Goal: Transaction & Acquisition: Book appointment/travel/reservation

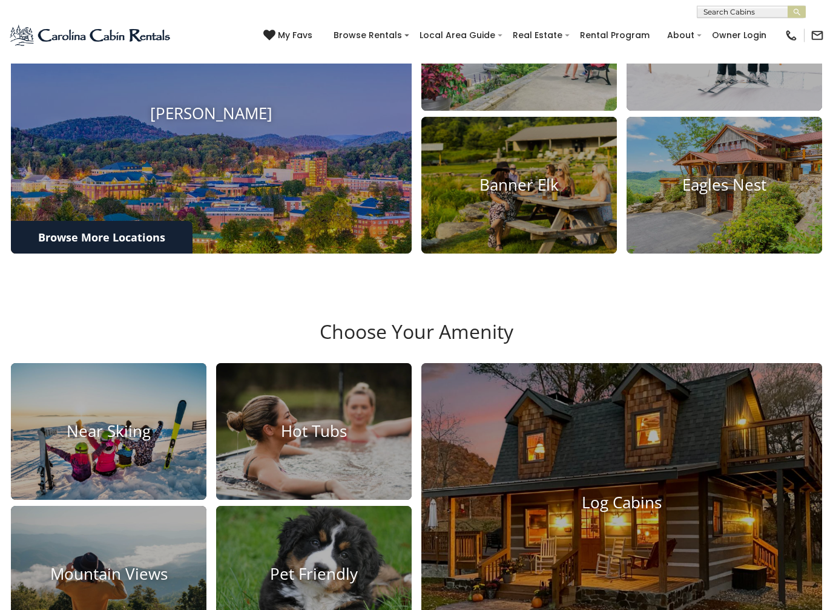
scroll to position [516, 0]
click at [151, 197] on img at bounding box center [211, 113] width 401 height 280
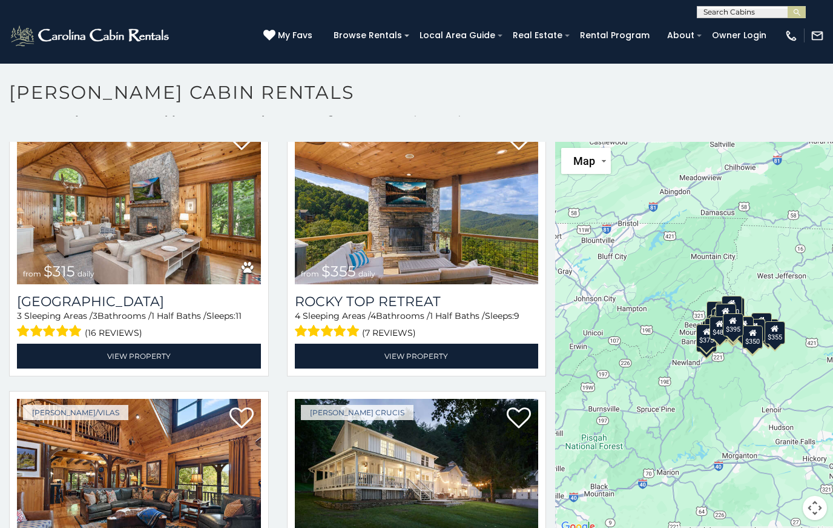
scroll to position [59, 0]
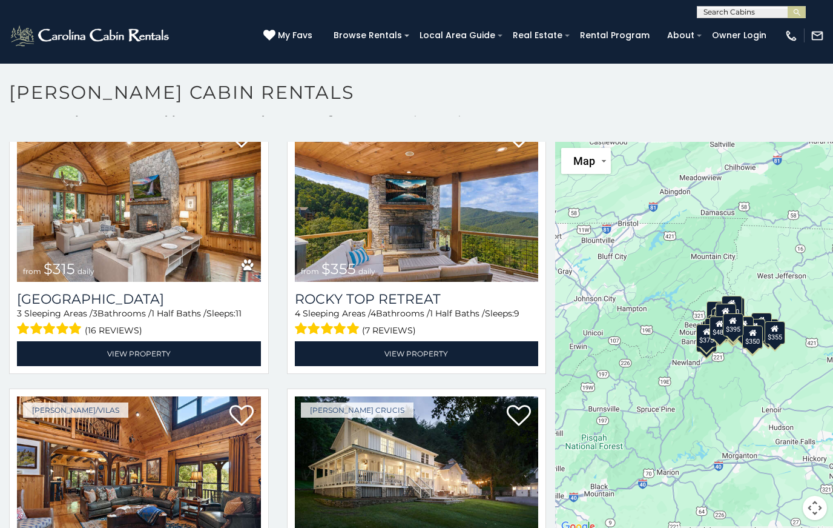
click at [451, 225] on img at bounding box center [417, 200] width 244 height 164
click at [459, 216] on img at bounding box center [417, 200] width 244 height 164
click at [475, 228] on img at bounding box center [417, 200] width 244 height 164
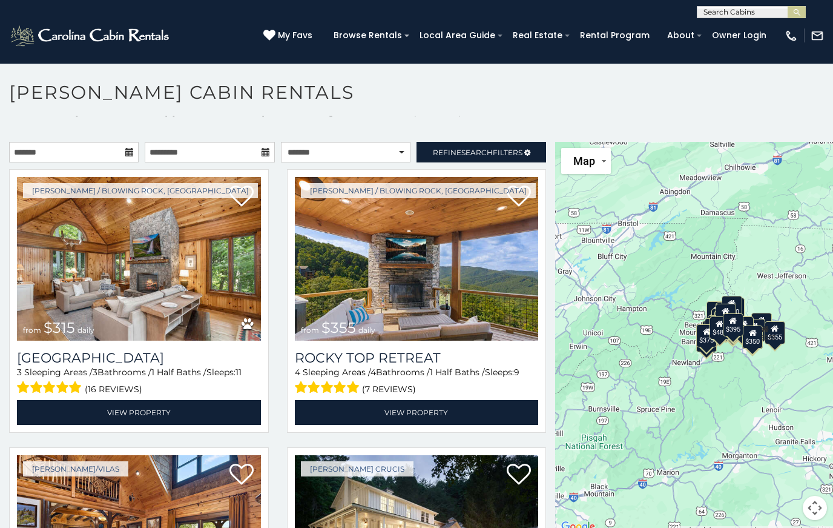
scroll to position [0, 0]
click at [131, 154] on icon at bounding box center [129, 152] width 8 height 8
click at [78, 154] on input "text" at bounding box center [74, 152] width 130 height 21
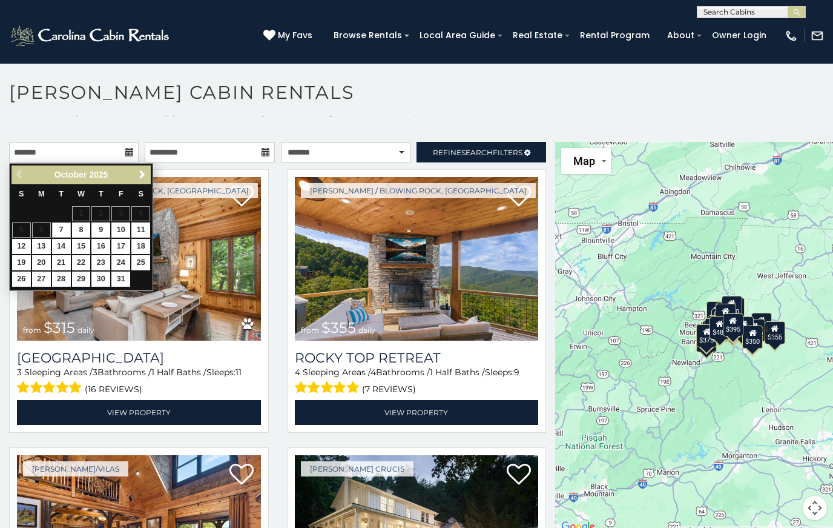
click at [145, 174] on span "Next" at bounding box center [142, 175] width 10 height 10
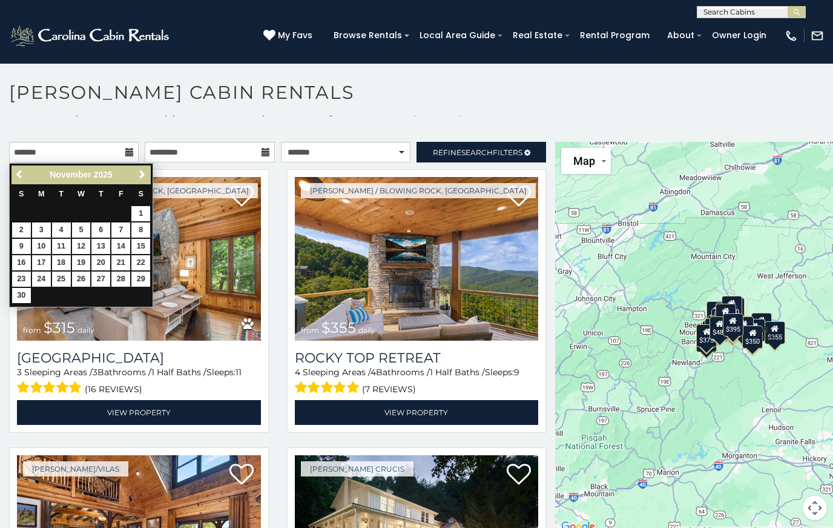
click at [150, 172] on link "Next" at bounding box center [141, 174] width 15 height 15
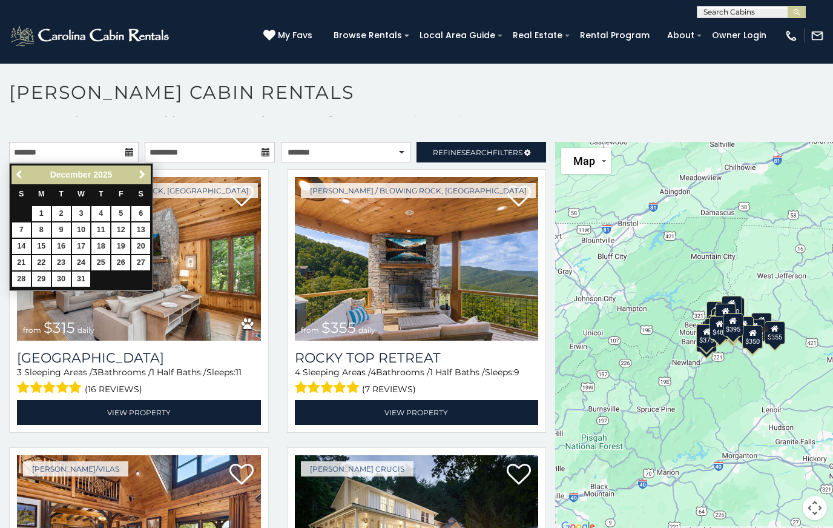
click at [148, 259] on link "27" at bounding box center [140, 262] width 19 height 15
type input "**********"
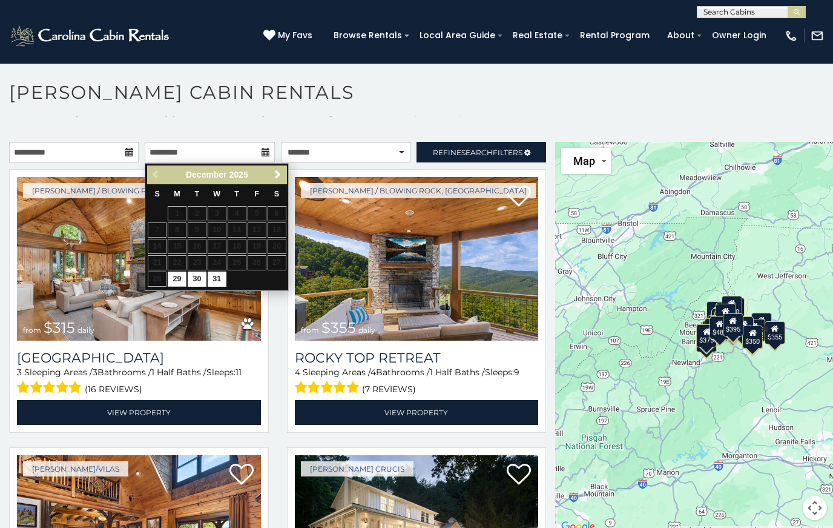
click at [285, 170] on link "Next" at bounding box center [277, 174] width 15 height 15
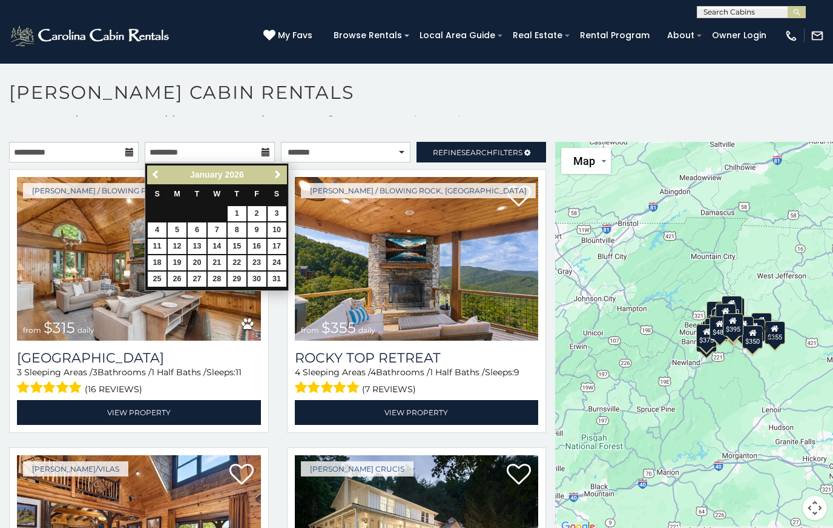
click at [282, 211] on link "3" at bounding box center [277, 213] width 19 height 15
type input "**********"
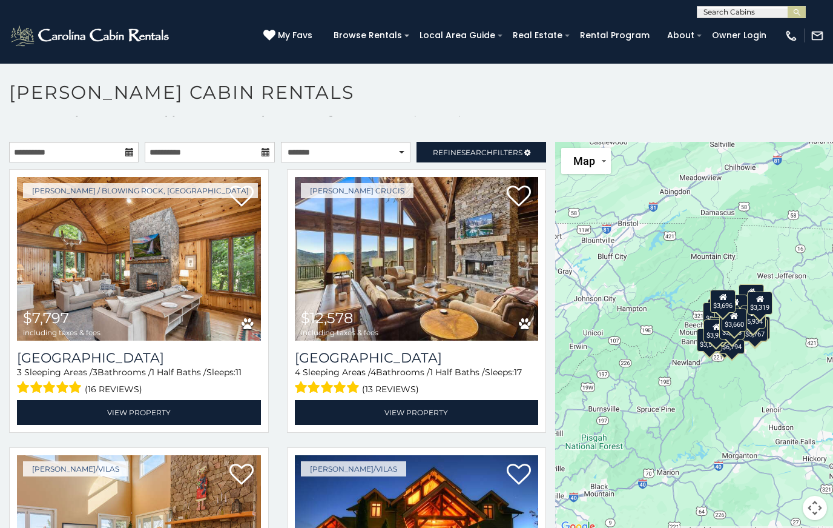
click at [482, 156] on span "Search" at bounding box center [476, 152] width 31 height 9
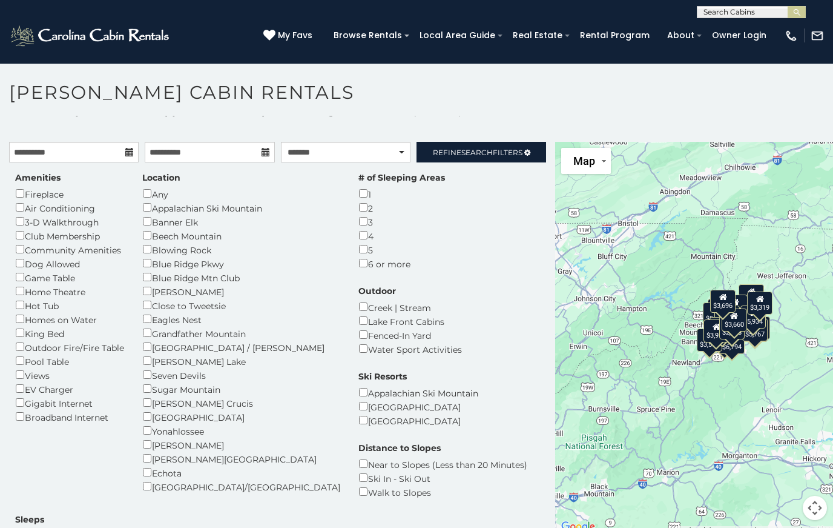
click at [495, 101] on h1 "[PERSON_NAME] Cabin Rentals" at bounding box center [416, 98] width 833 height 35
click at [478, 108] on h1 "[PERSON_NAME] Cabin Rentals" at bounding box center [416, 98] width 833 height 35
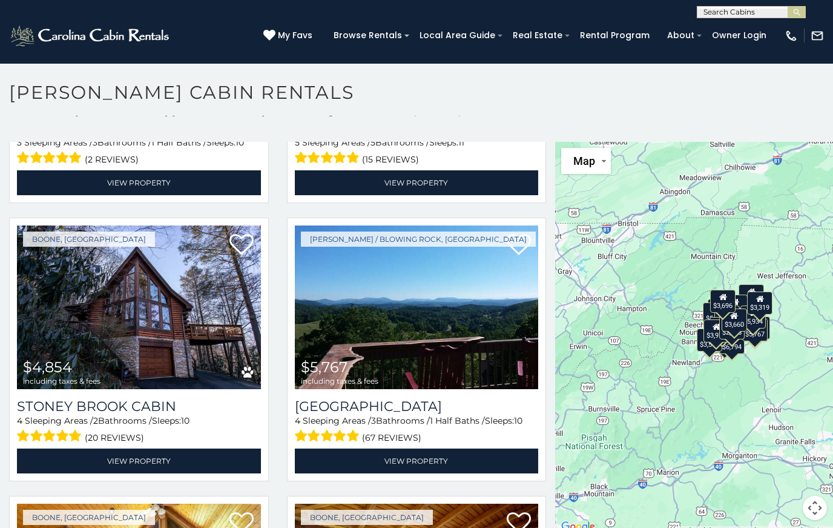
scroll to position [2352, 0]
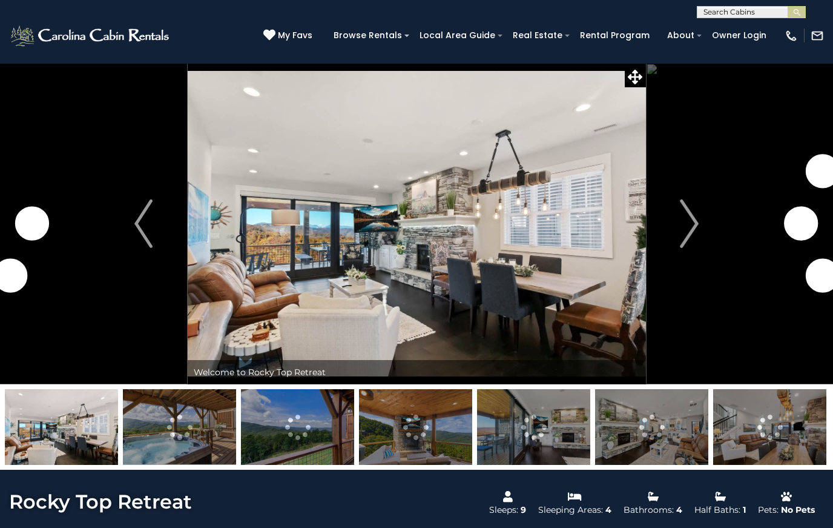
click at [693, 236] on img "Next" at bounding box center [690, 223] width 18 height 48
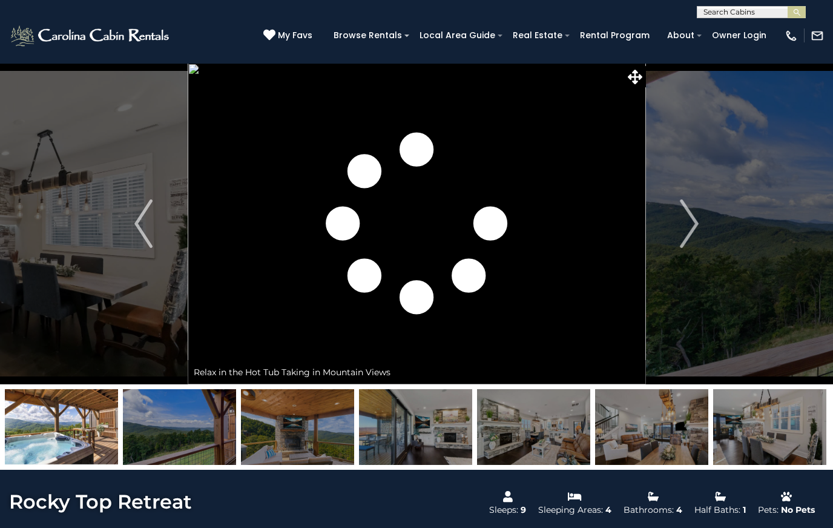
click at [687, 234] on img "Next" at bounding box center [690, 223] width 18 height 48
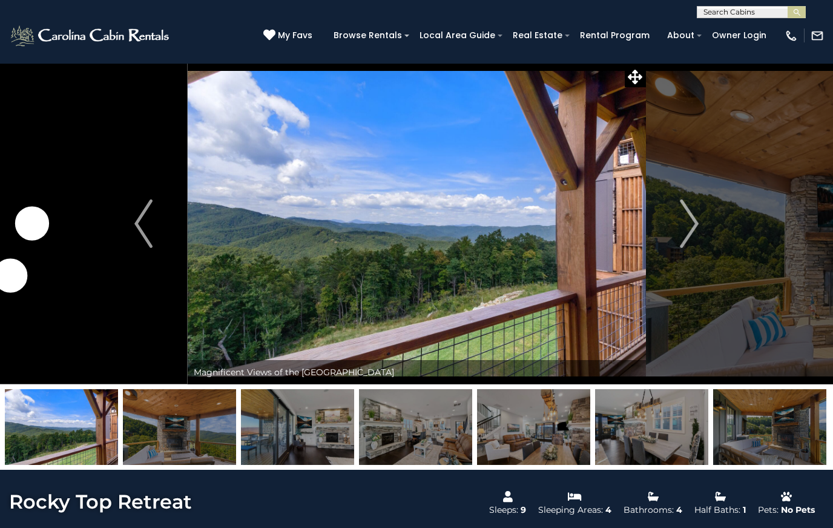
click at [685, 233] on img "Next" at bounding box center [690, 223] width 18 height 48
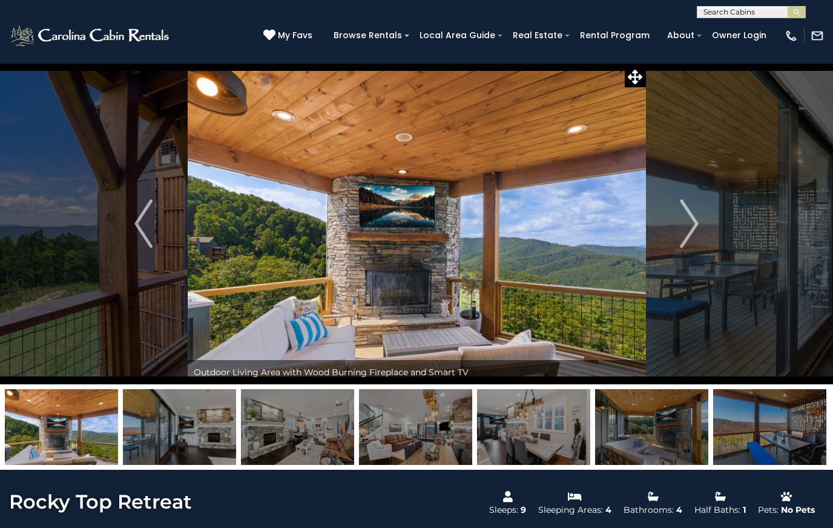
click at [683, 230] on img "Next" at bounding box center [690, 223] width 18 height 48
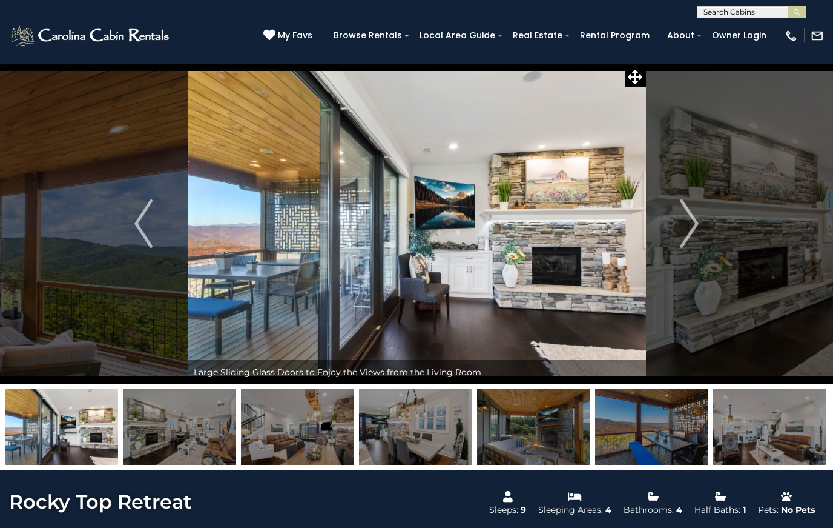
click at [685, 226] on img "Next" at bounding box center [690, 223] width 18 height 48
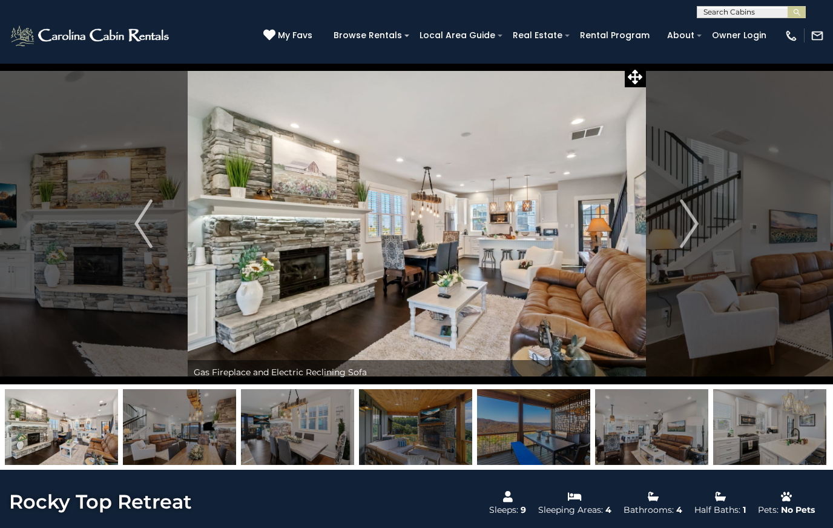
click at [686, 226] on img "Next" at bounding box center [690, 223] width 18 height 48
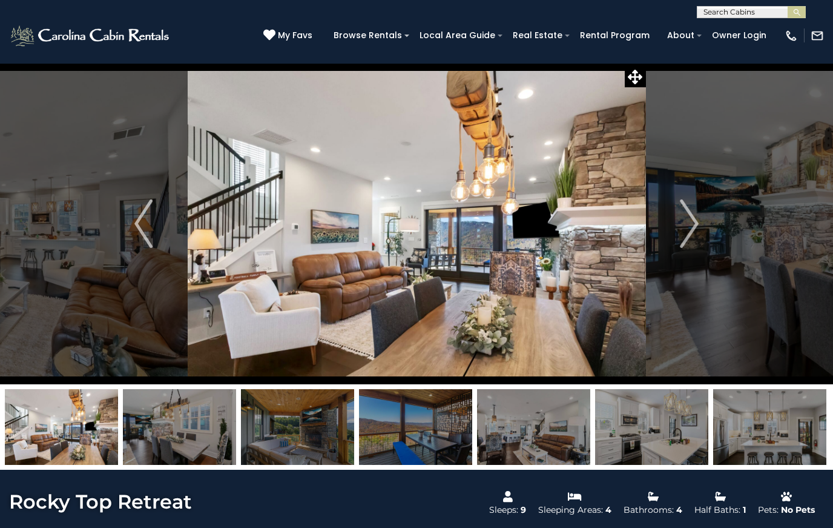
click at [687, 229] on img "Next" at bounding box center [690, 223] width 18 height 48
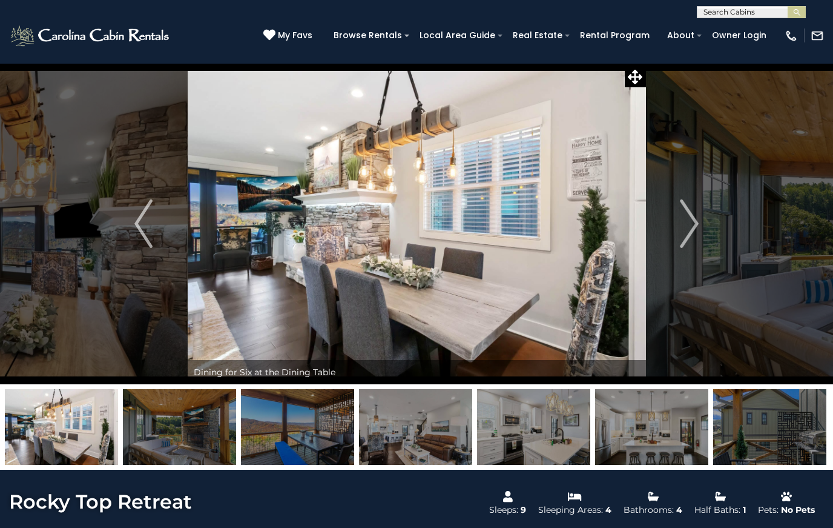
click at [681, 230] on img "Next" at bounding box center [690, 223] width 18 height 48
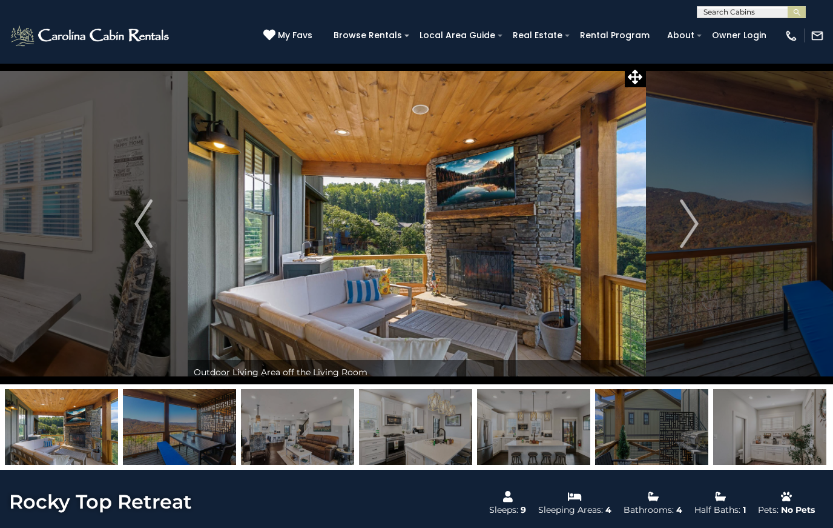
click at [678, 229] on button "Next" at bounding box center [690, 223] width 88 height 321
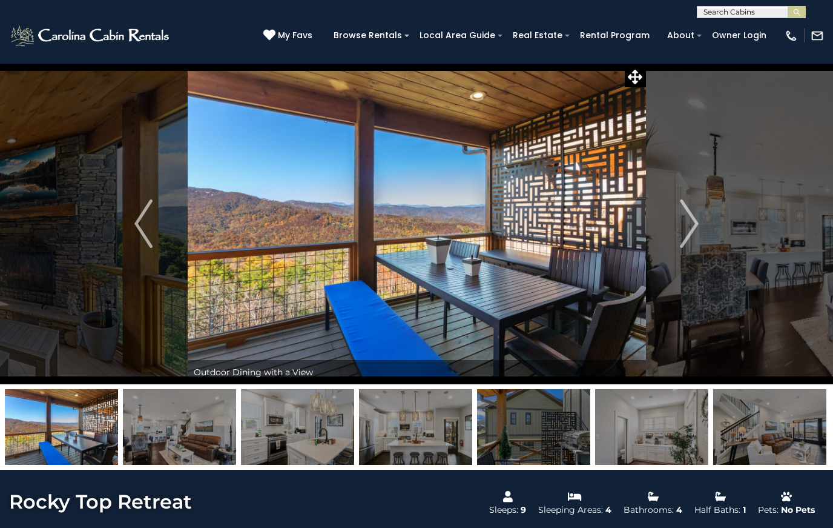
click at [676, 228] on button "Next" at bounding box center [690, 223] width 88 height 321
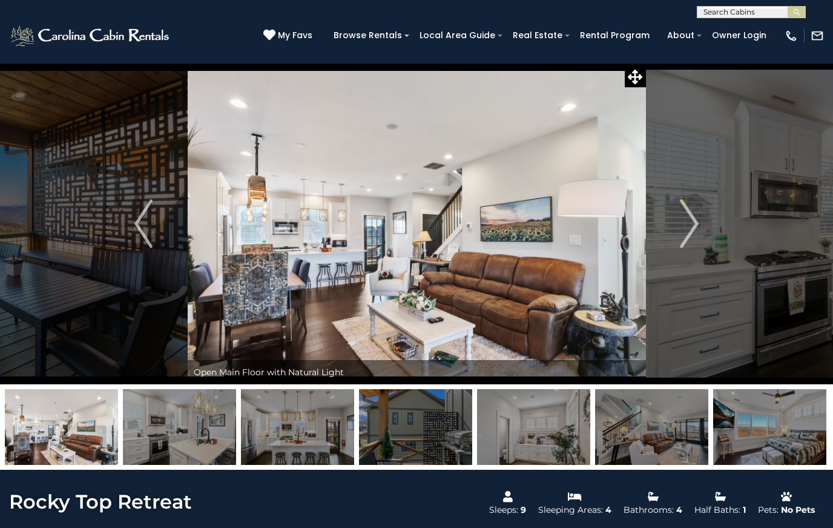
click at [676, 228] on button "Next" at bounding box center [690, 223] width 88 height 321
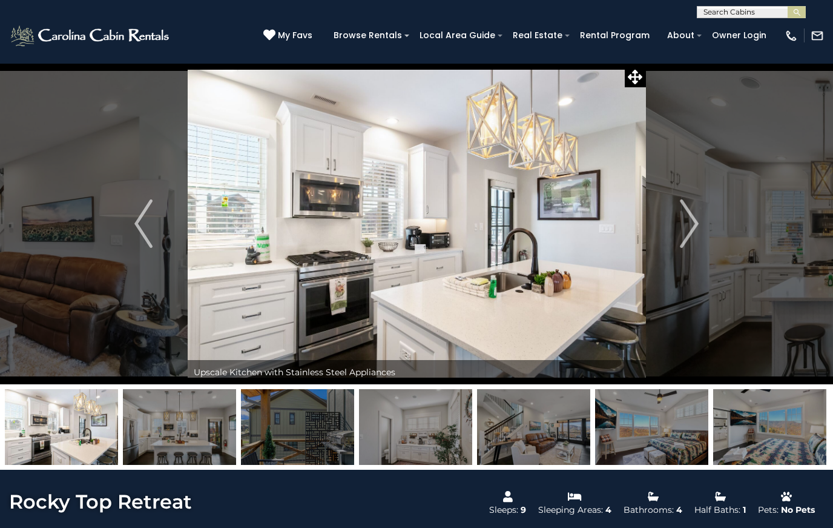
click at [676, 229] on button "Next" at bounding box center [690, 223] width 88 height 321
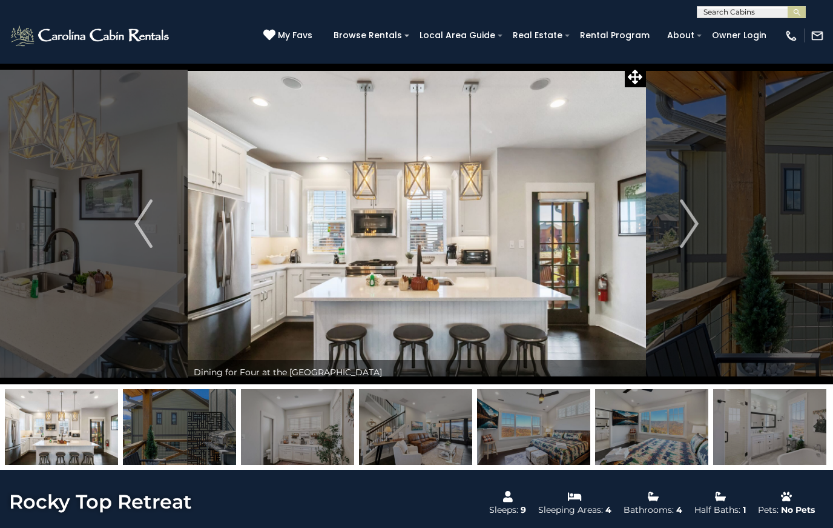
click at [676, 228] on button "Next" at bounding box center [690, 223] width 88 height 321
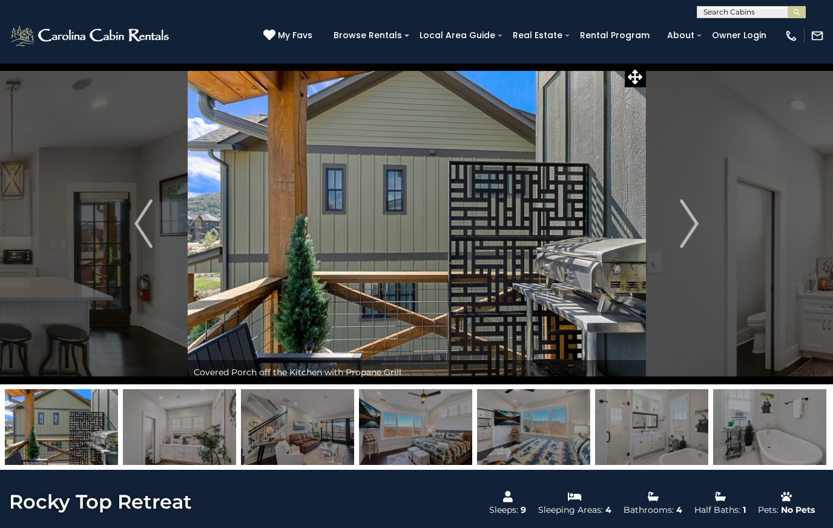
click at [675, 225] on button "Next" at bounding box center [690, 223] width 88 height 321
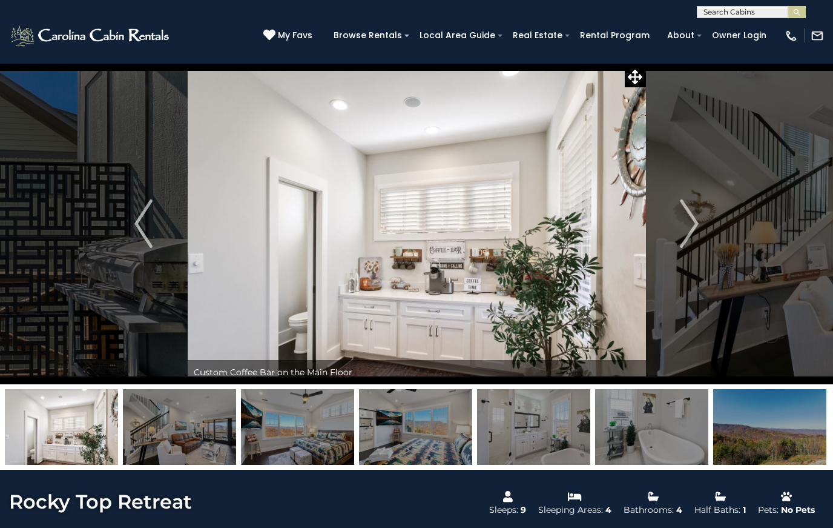
click at [676, 227] on button "Next" at bounding box center [690, 223] width 88 height 321
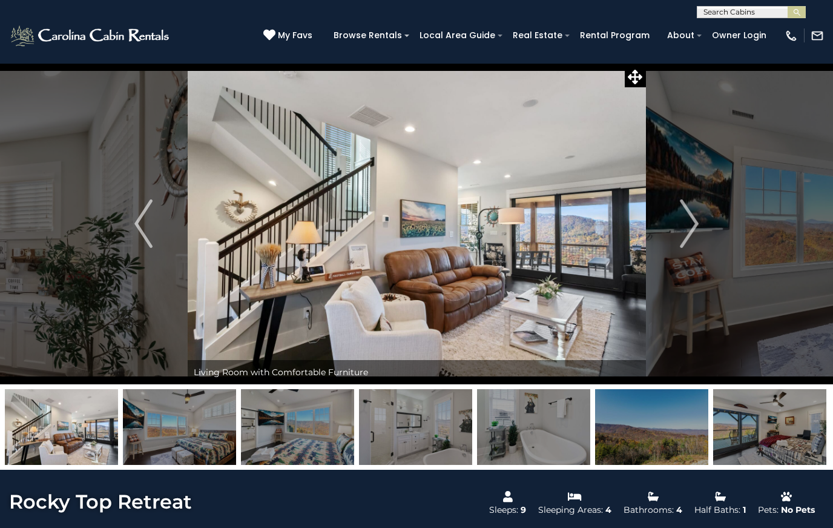
click at [675, 225] on button "Next" at bounding box center [690, 223] width 88 height 321
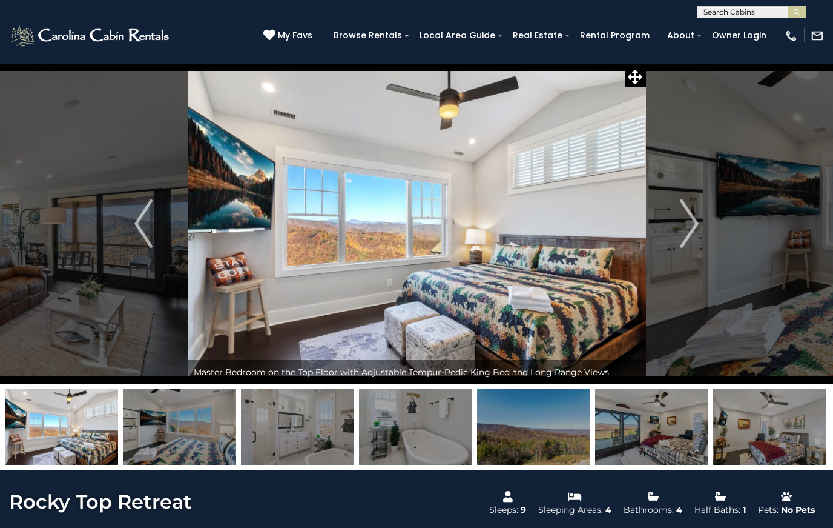
click at [673, 226] on button "Next" at bounding box center [690, 223] width 88 height 321
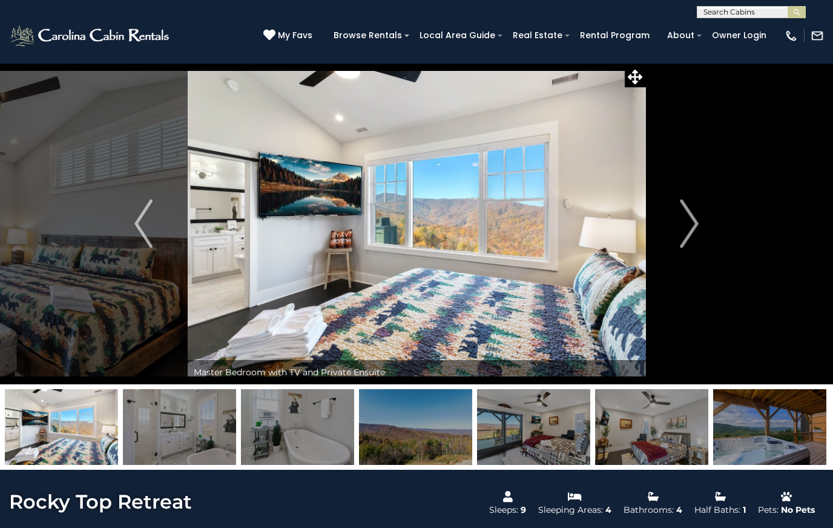
click at [672, 226] on button "Next" at bounding box center [690, 223] width 88 height 321
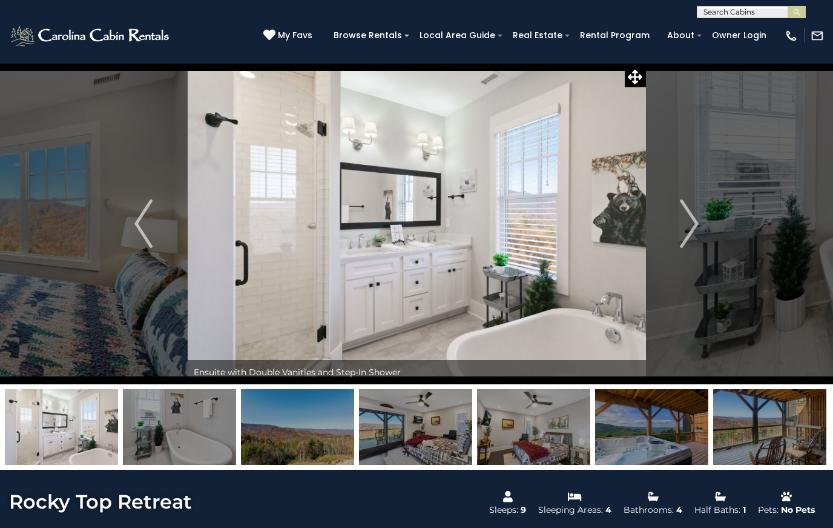
click at [674, 227] on button "Next" at bounding box center [690, 223] width 88 height 321
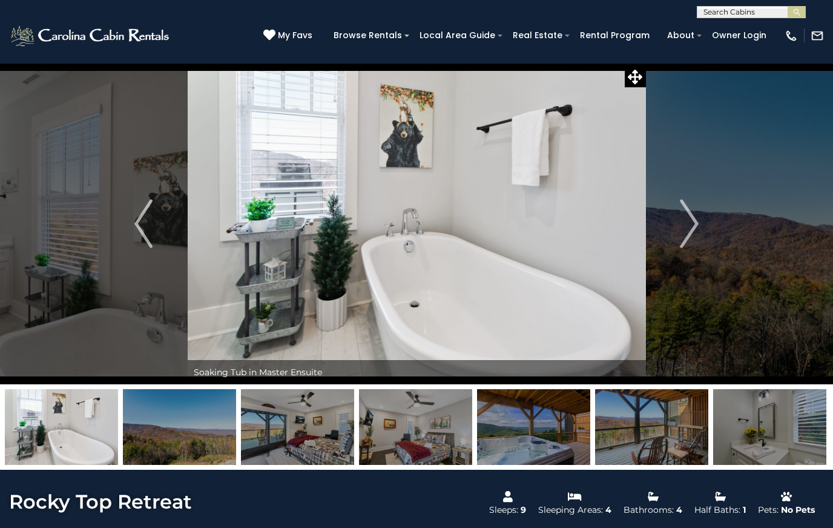
click at [681, 228] on img "Next" at bounding box center [690, 223] width 18 height 48
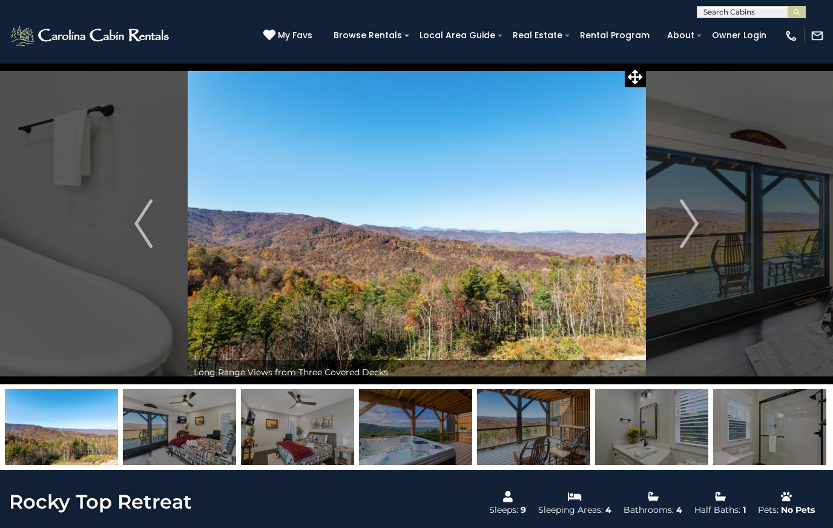
click at [680, 227] on button "Next" at bounding box center [690, 223] width 88 height 321
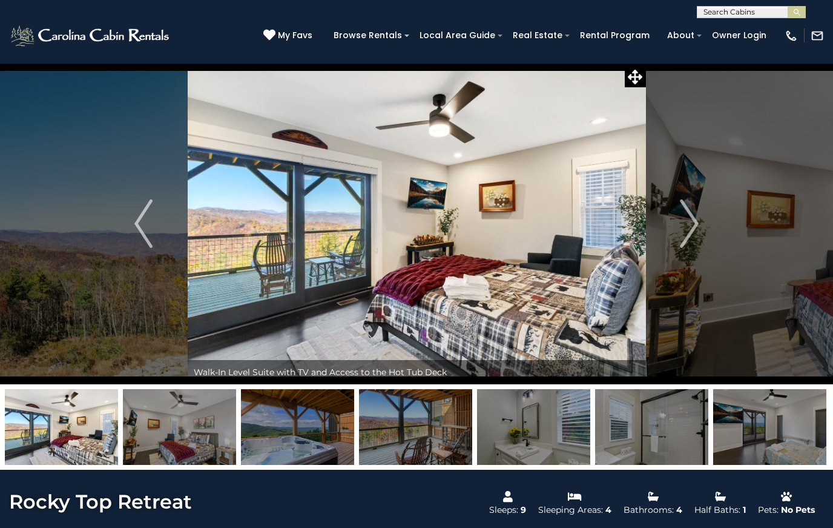
click at [678, 227] on button "Next" at bounding box center [690, 223] width 88 height 321
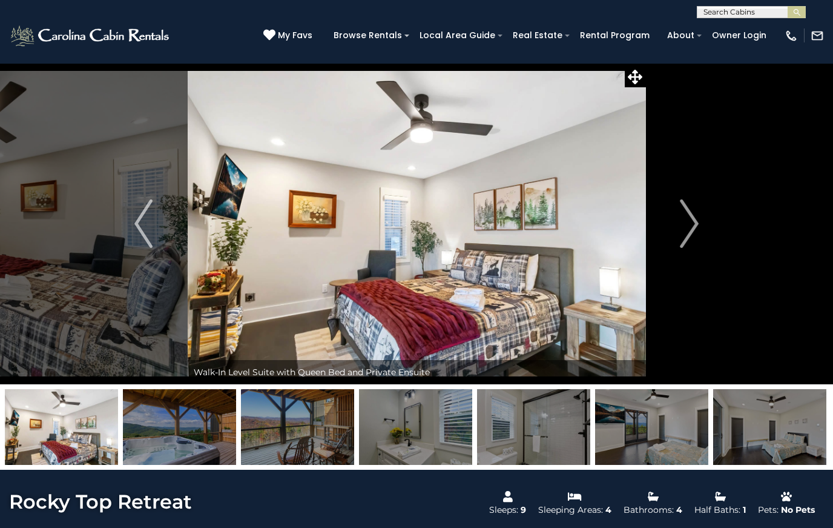
click at [680, 228] on button "Next" at bounding box center [690, 223] width 88 height 321
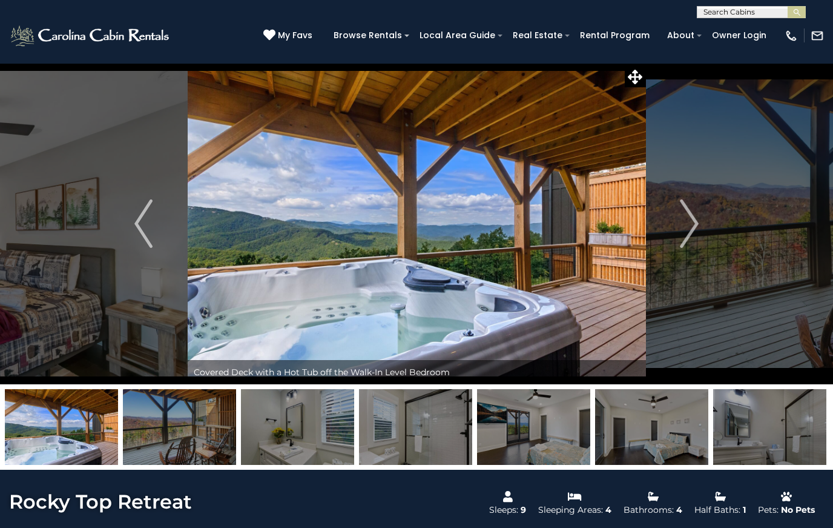
click at [680, 227] on button "Next" at bounding box center [690, 223] width 88 height 321
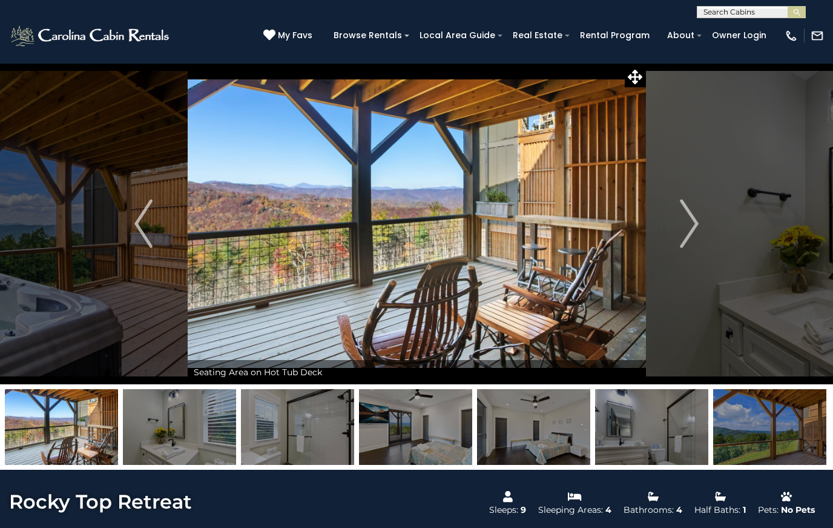
click at [678, 227] on button "Next" at bounding box center [690, 223] width 88 height 321
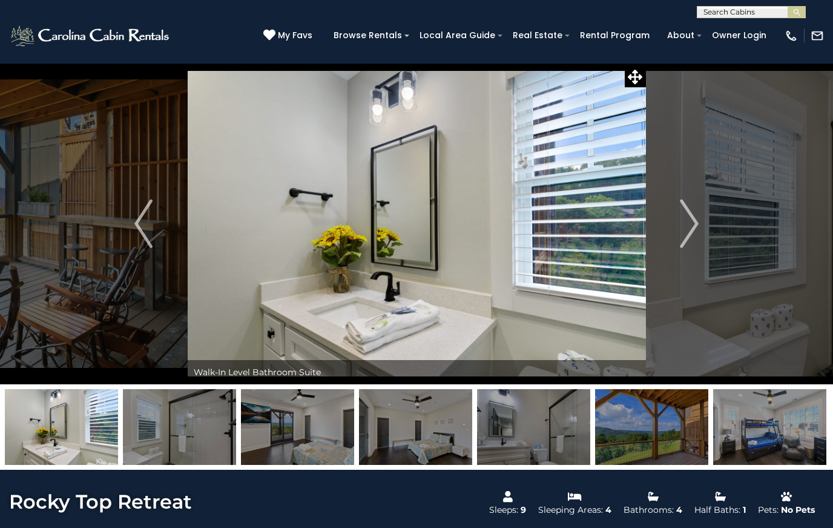
click at [675, 225] on button "Next" at bounding box center [690, 223] width 88 height 321
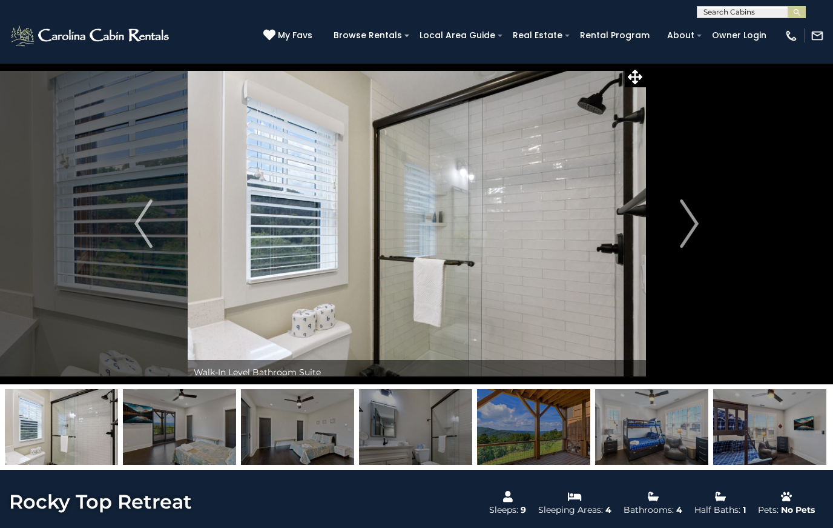
click at [676, 227] on button "Next" at bounding box center [690, 223] width 88 height 321
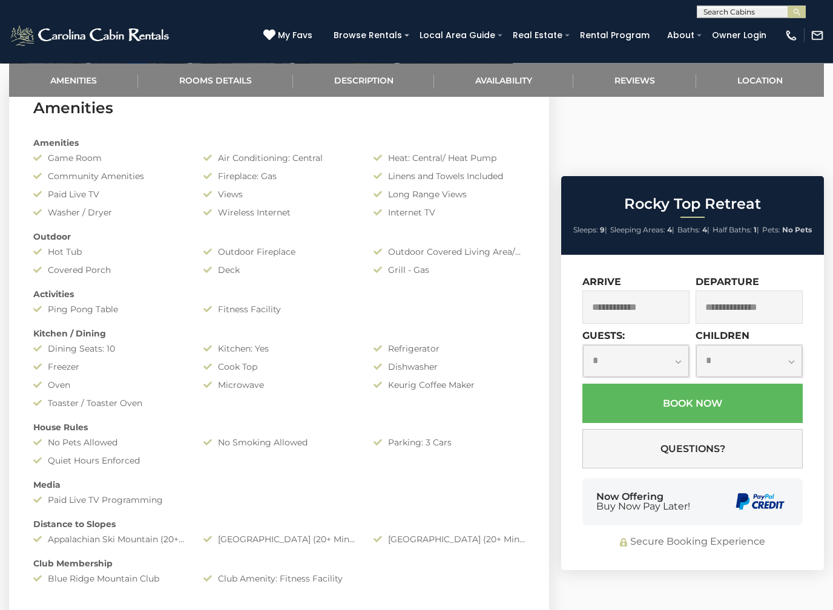
scroll to position [509, 0]
click at [647, 291] on input "text" at bounding box center [636, 307] width 107 height 33
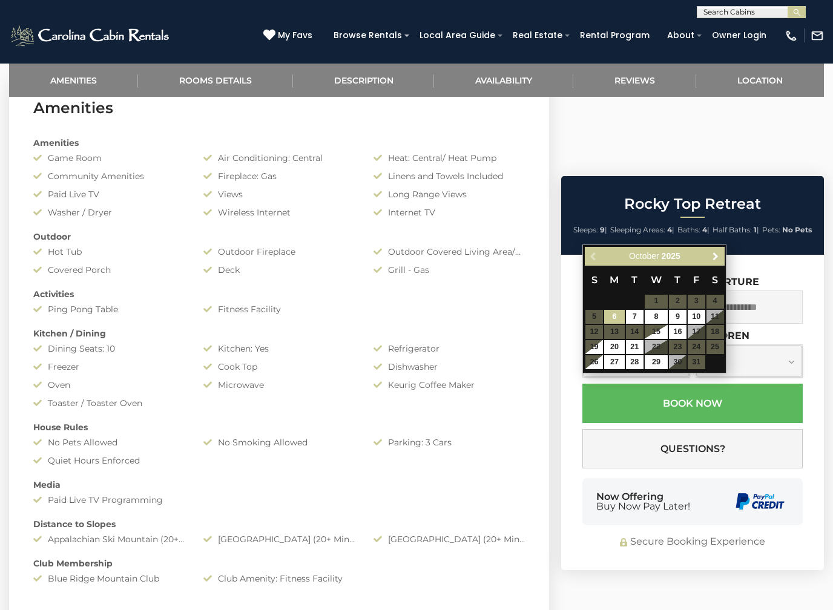
click at [719, 259] on span "Next" at bounding box center [716, 256] width 10 height 10
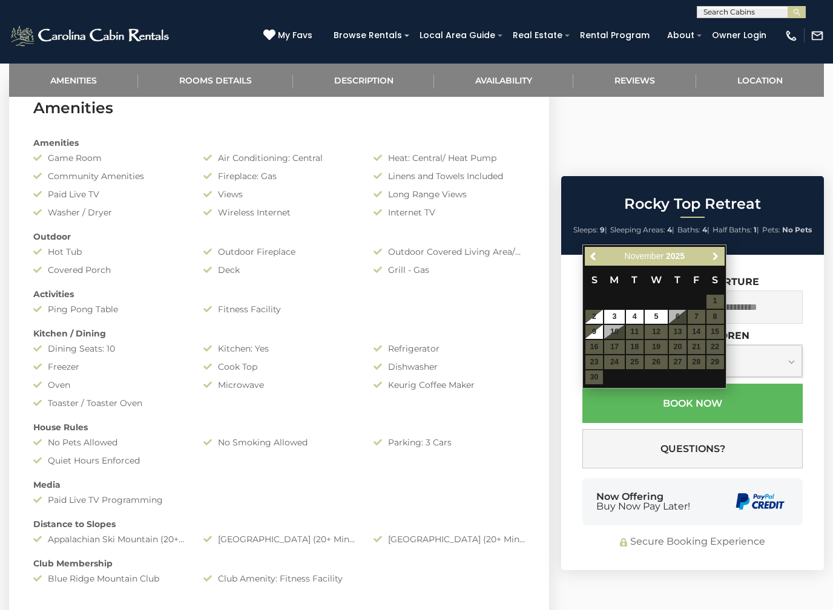
click at [717, 256] on span "Next" at bounding box center [716, 256] width 10 height 10
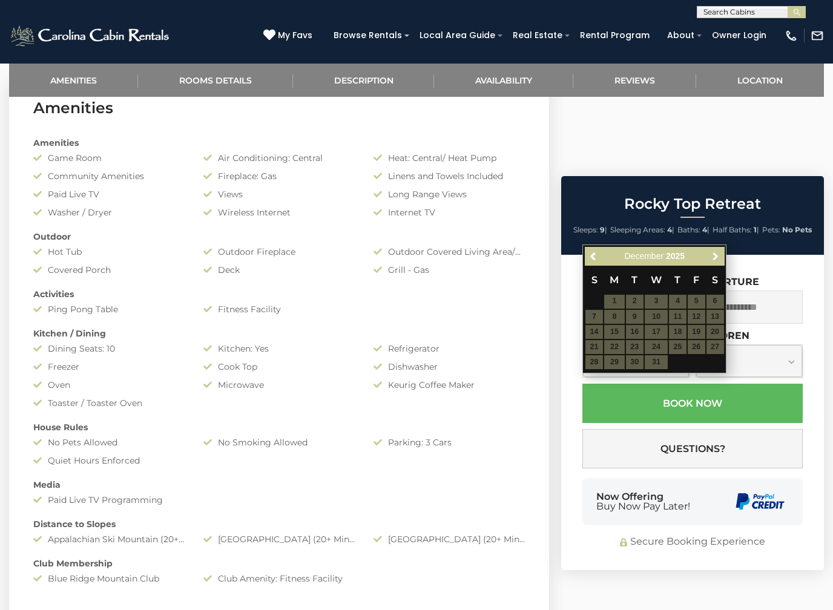
click at [715, 258] on span "Next" at bounding box center [716, 256] width 10 height 10
click at [717, 261] on span "Next" at bounding box center [716, 256] width 10 height 10
click at [718, 259] on span "Next" at bounding box center [716, 256] width 10 height 10
click at [719, 259] on span "Next" at bounding box center [716, 256] width 10 height 10
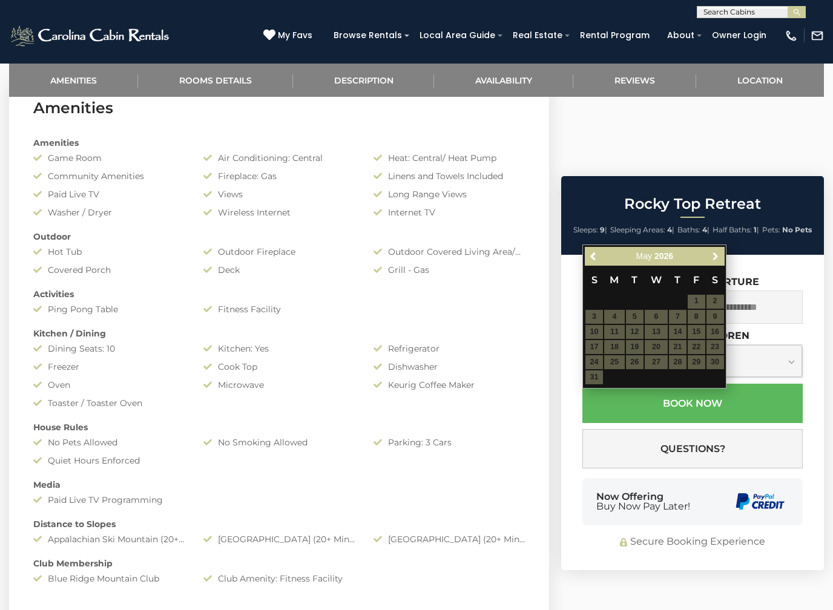
click at [719, 260] on span "Next" at bounding box center [716, 256] width 10 height 10
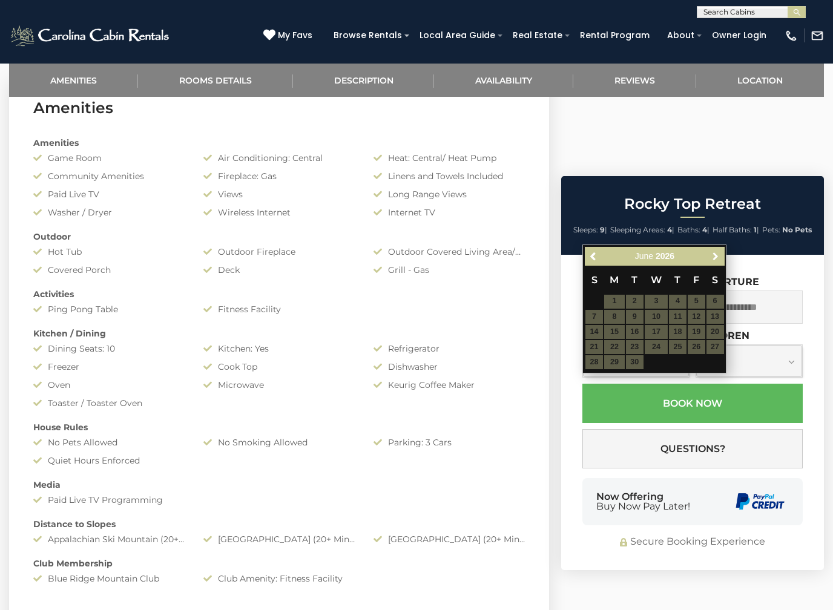
click at [720, 258] on span "Next" at bounding box center [716, 256] width 10 height 10
click at [598, 255] on span "Previous" at bounding box center [594, 256] width 10 height 10
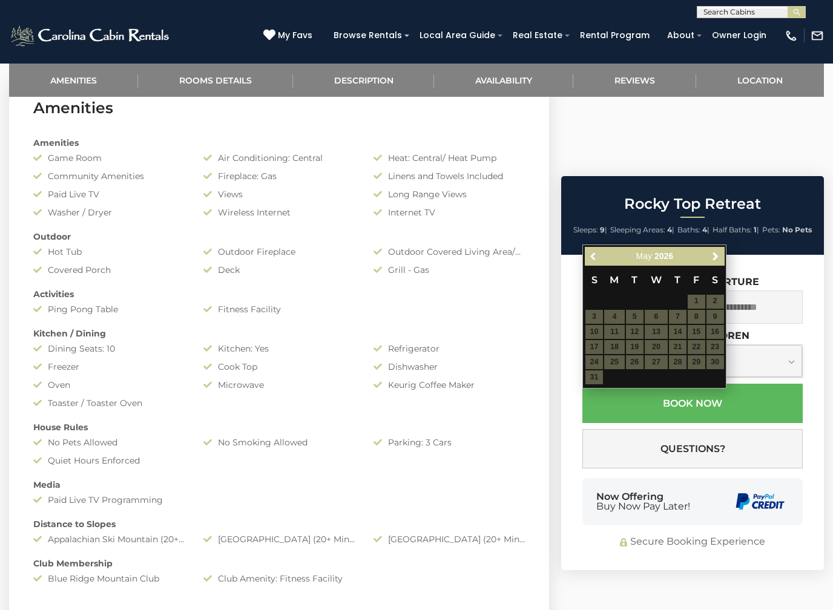
click at [600, 255] on link "Previous" at bounding box center [593, 256] width 15 height 15
click at [601, 253] on link "Previous" at bounding box center [593, 256] width 15 height 15
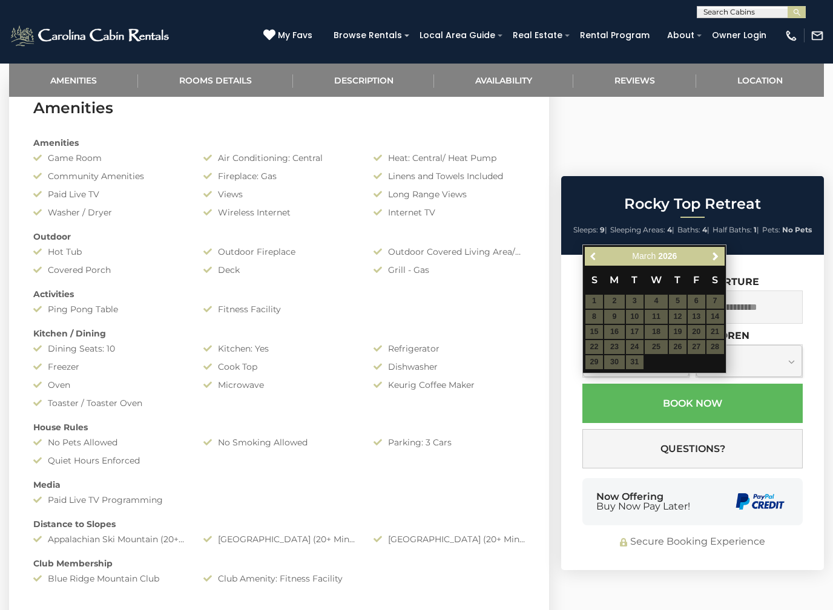
click at [600, 253] on link "Previous" at bounding box center [593, 256] width 15 height 15
click at [601, 254] on link "Previous" at bounding box center [593, 256] width 15 height 15
click at [600, 257] on link "Previous" at bounding box center [593, 256] width 15 height 15
click at [600, 259] on link "Previous" at bounding box center [593, 256] width 15 height 15
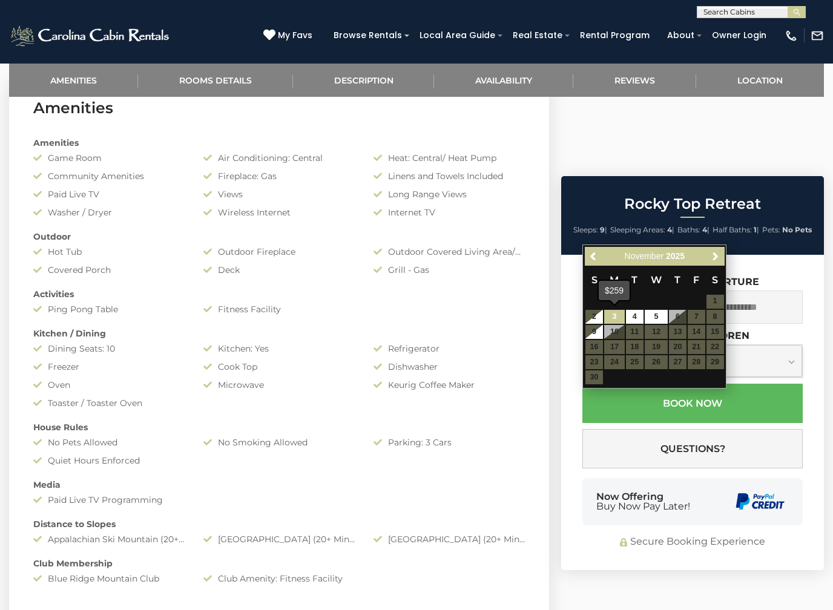
click at [618, 310] on link "3" at bounding box center [614, 317] width 21 height 14
type input "**********"
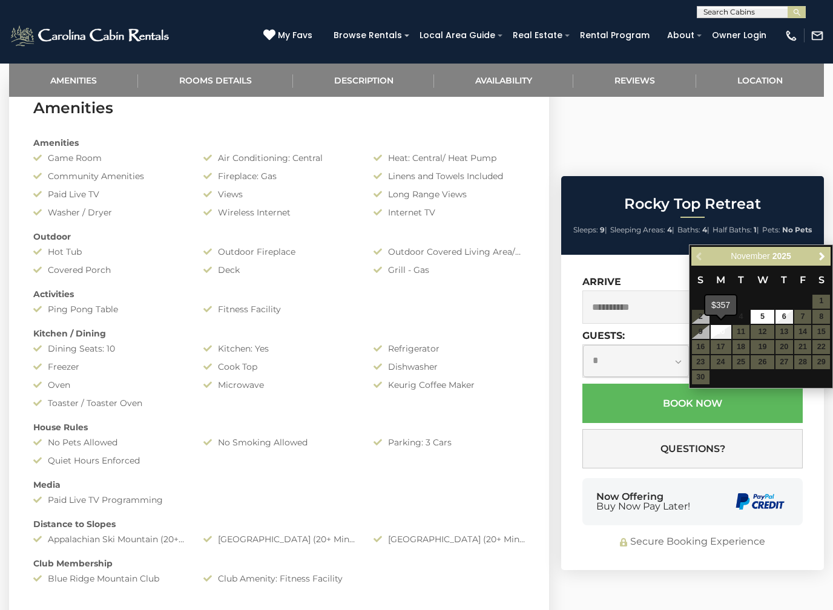
click at [730, 331] on link "10" at bounding box center [721, 332] width 21 height 14
type input "**********"
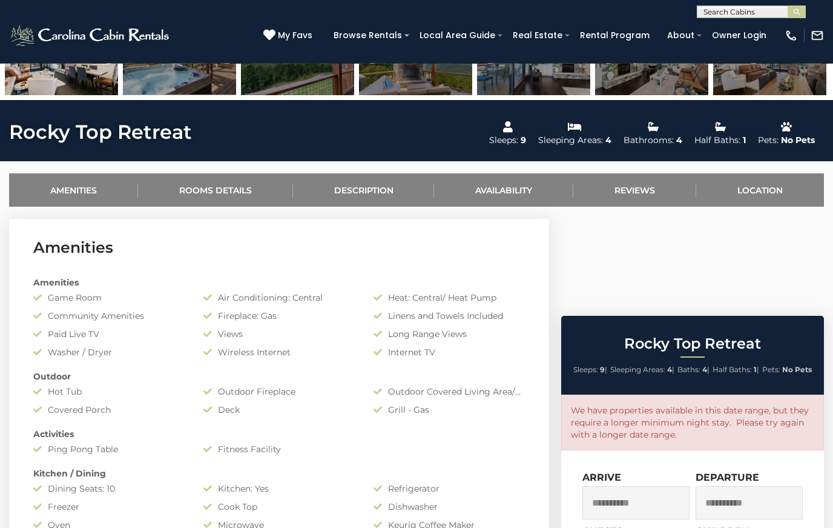
scroll to position [369, 0]
